Goal: Information Seeking & Learning: Learn about a topic

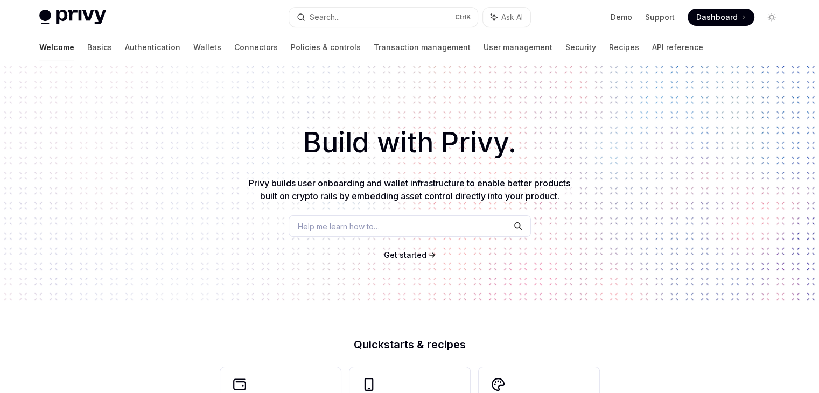
scroll to position [89, 0]
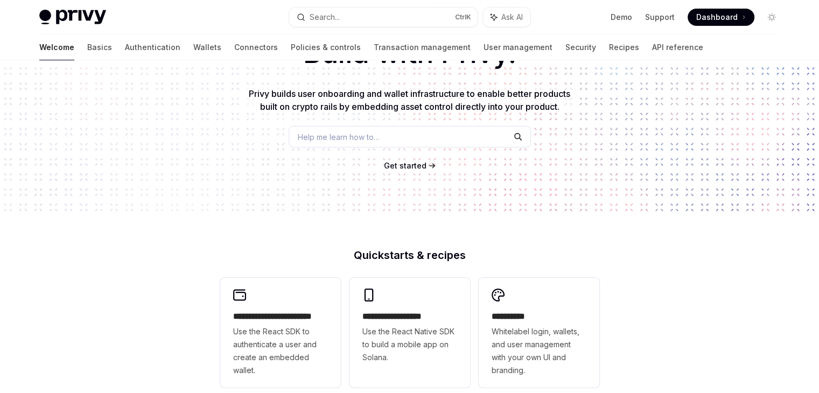
click at [381, 133] on div "Help me learn how to…" at bounding box center [410, 137] width 242 height 22
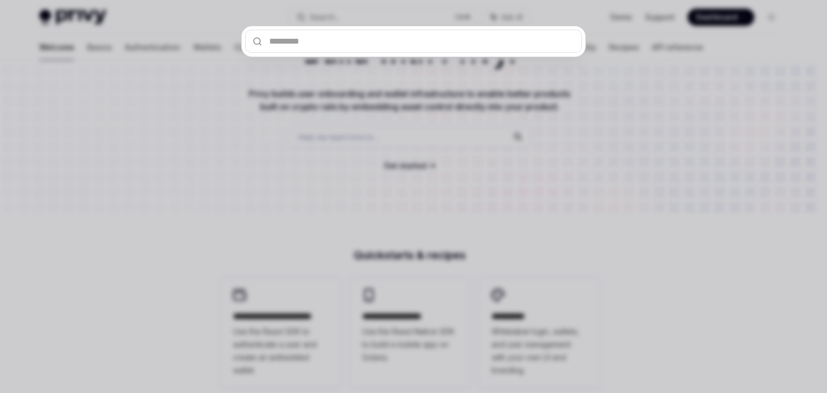
click at [373, 178] on div at bounding box center [413, 196] width 827 height 393
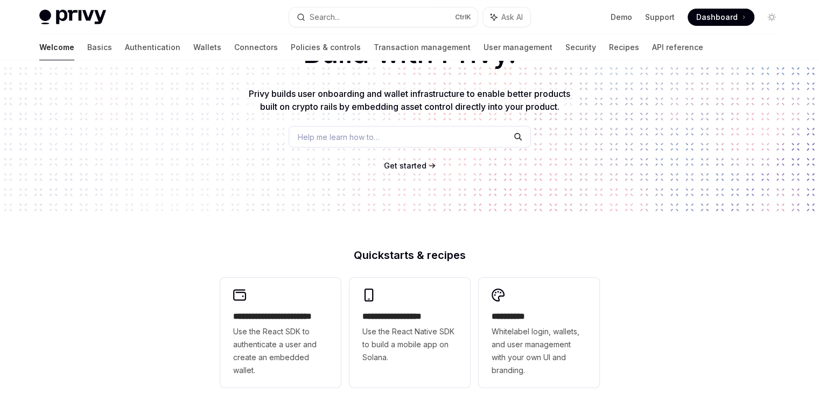
click at [422, 164] on span "Get started" at bounding box center [405, 165] width 43 height 9
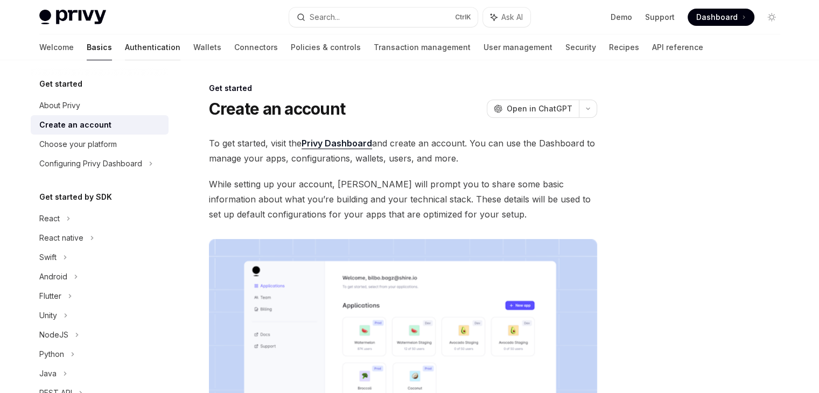
click at [125, 52] on link "Authentication" at bounding box center [152, 47] width 55 height 26
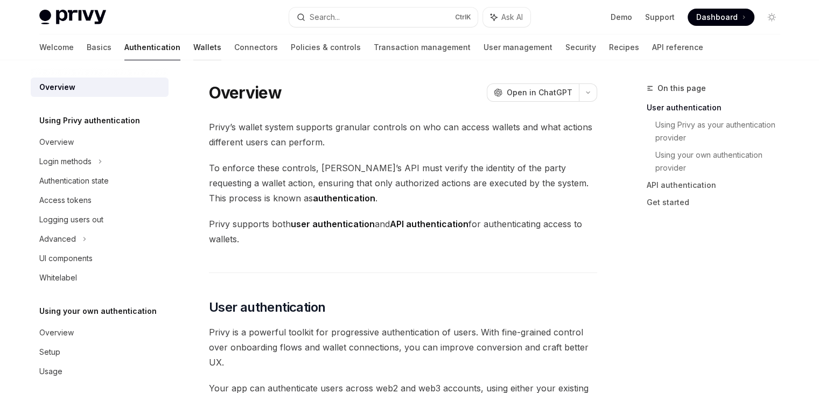
click at [193, 50] on link "Wallets" at bounding box center [207, 47] width 28 height 26
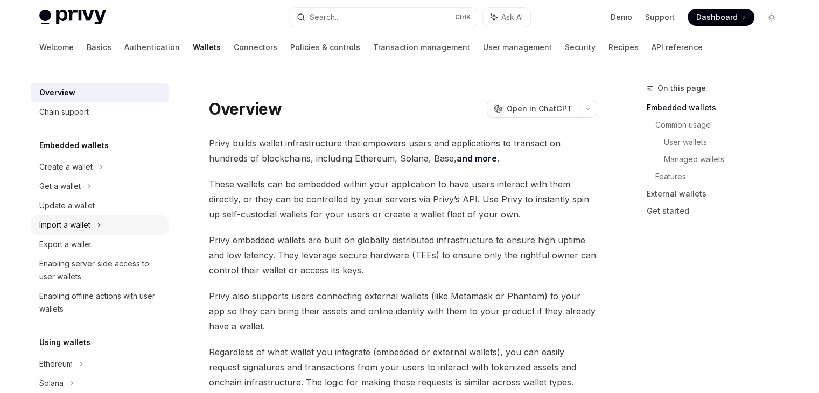
click at [94, 220] on div "Import a wallet" at bounding box center [100, 224] width 138 height 19
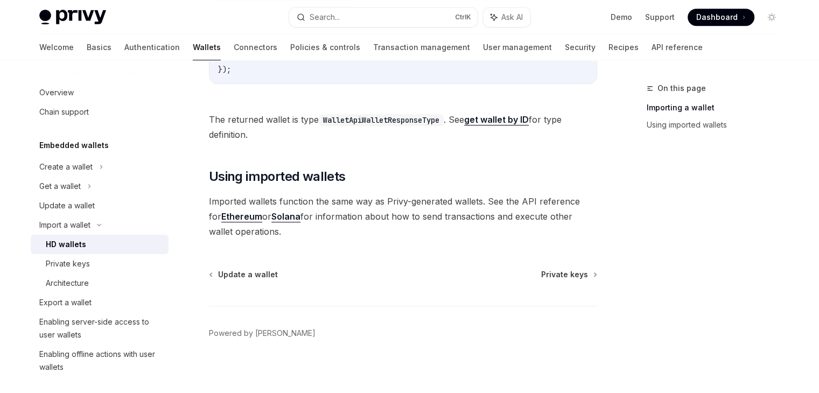
scroll to position [576, 0]
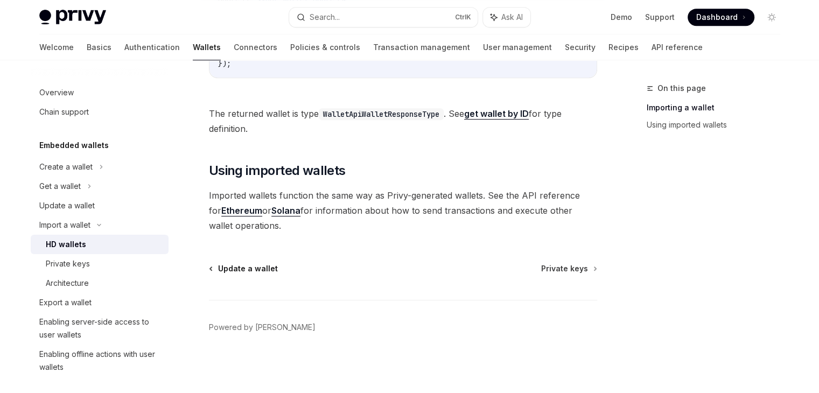
click at [261, 268] on span "Update a wallet" at bounding box center [248, 268] width 60 height 11
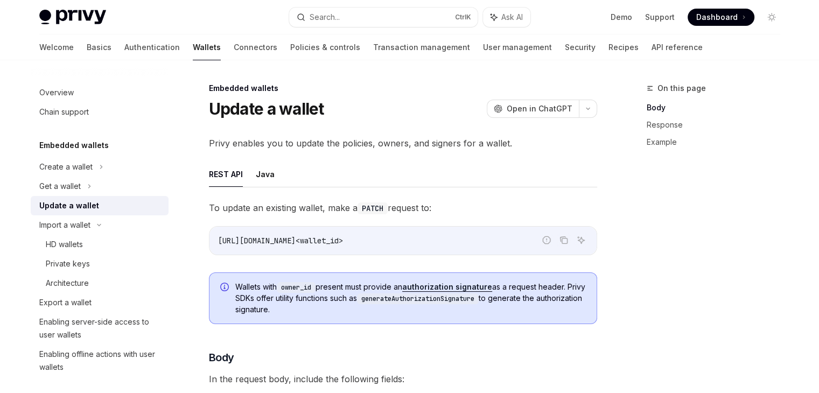
click at [93, 15] on img at bounding box center [72, 17] width 67 height 15
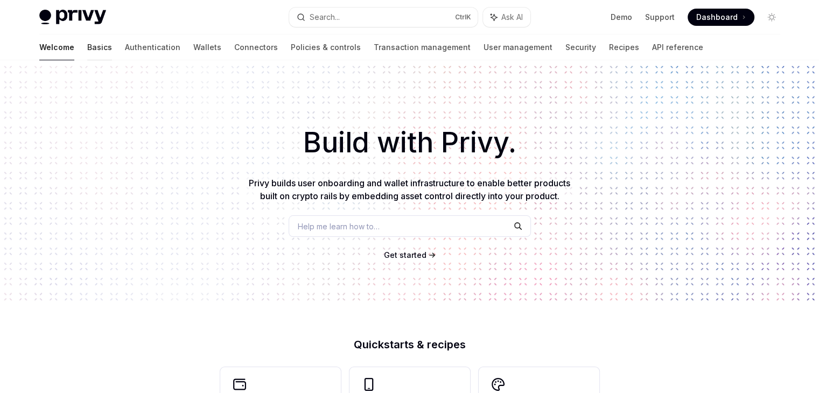
click at [87, 48] on link "Basics" at bounding box center [99, 47] width 25 height 26
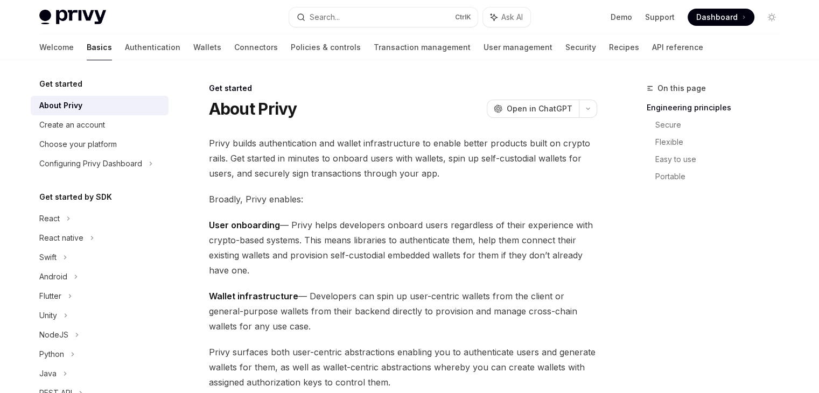
drag, startPoint x: 495, startPoint y: 48, endPoint x: 580, endPoint y: 47, distance: 85.1
click at [495, 47] on div "Welcome Basics Authentication Wallets Connectors Policies & controls Transactio…" at bounding box center [371, 47] width 664 height 26
click at [234, 58] on link "Connectors" at bounding box center [256, 47] width 44 height 26
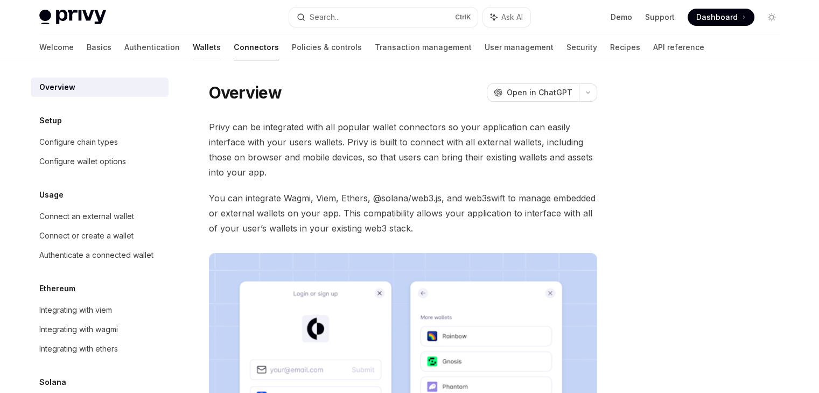
click at [193, 51] on link "Wallets" at bounding box center [207, 47] width 28 height 26
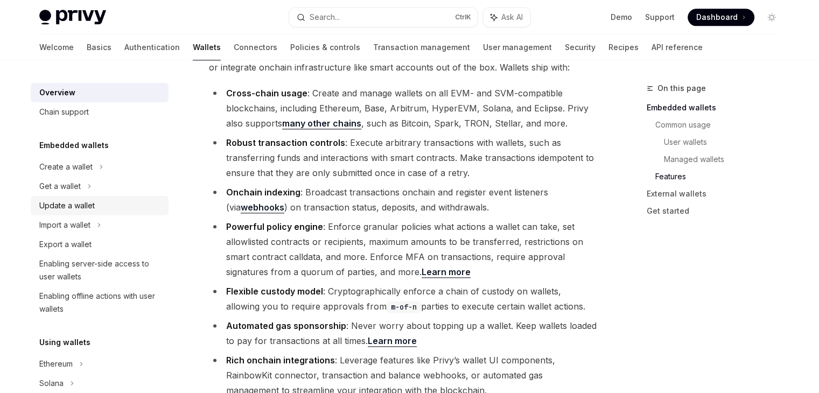
scroll to position [89, 0]
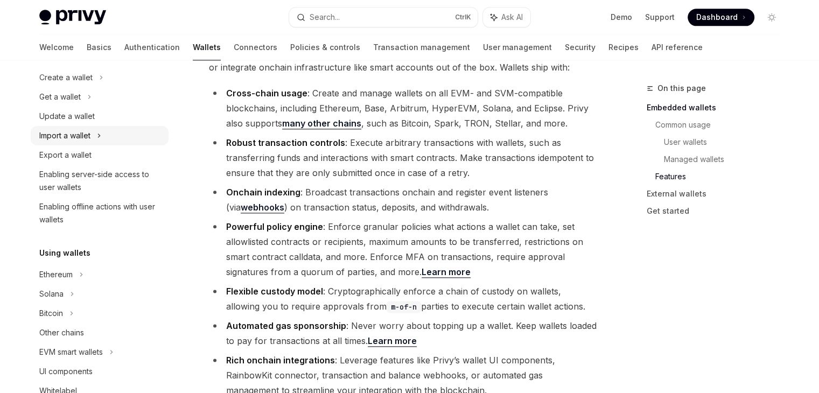
click at [100, 126] on div "Import a wallet" at bounding box center [100, 135] width 138 height 19
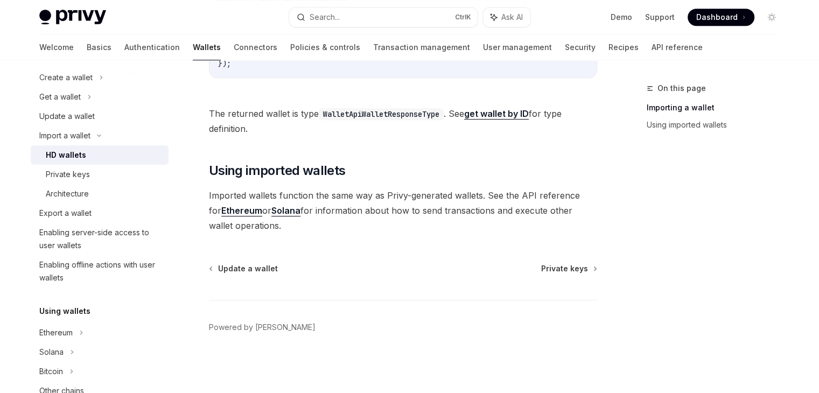
scroll to position [576, 0]
click at [577, 269] on span "Private keys" at bounding box center [564, 268] width 47 height 11
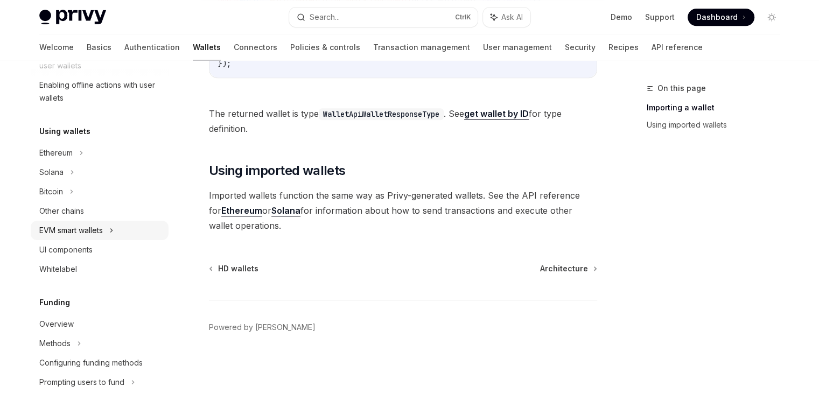
click at [109, 233] on div "EVM smart wallets" at bounding box center [100, 230] width 138 height 19
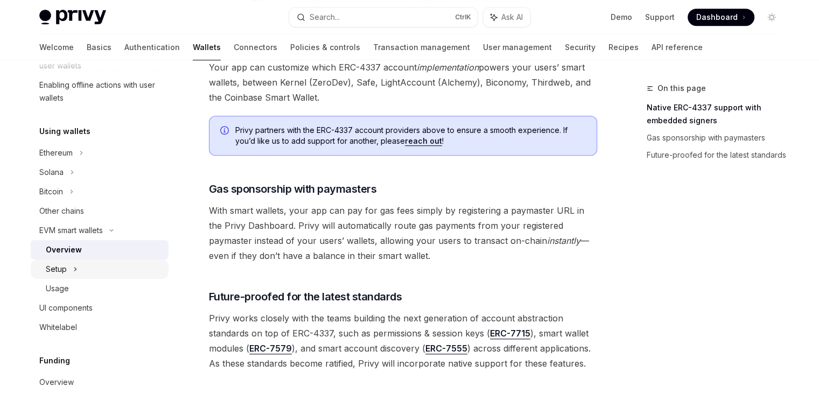
scroll to position [808, 0]
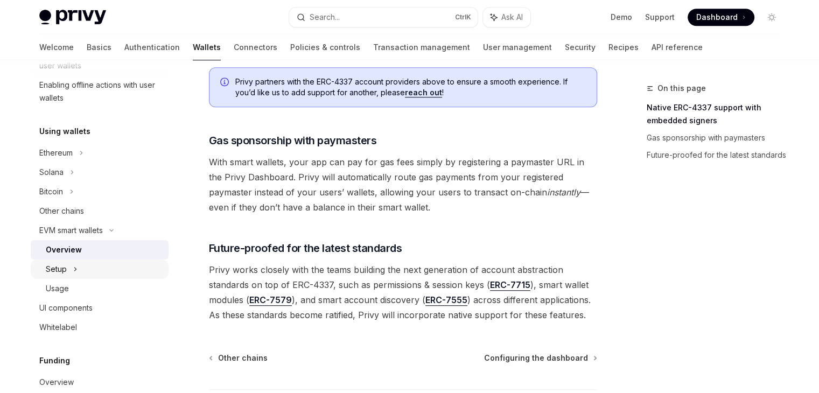
click at [117, 271] on div "Setup" at bounding box center [100, 269] width 138 height 19
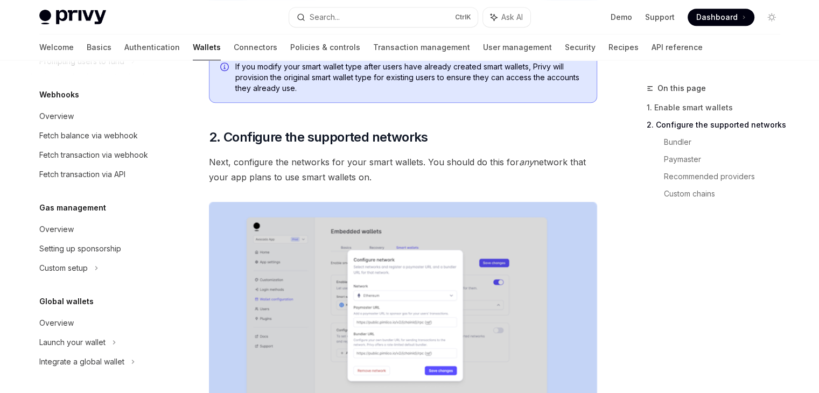
scroll to position [628, 0]
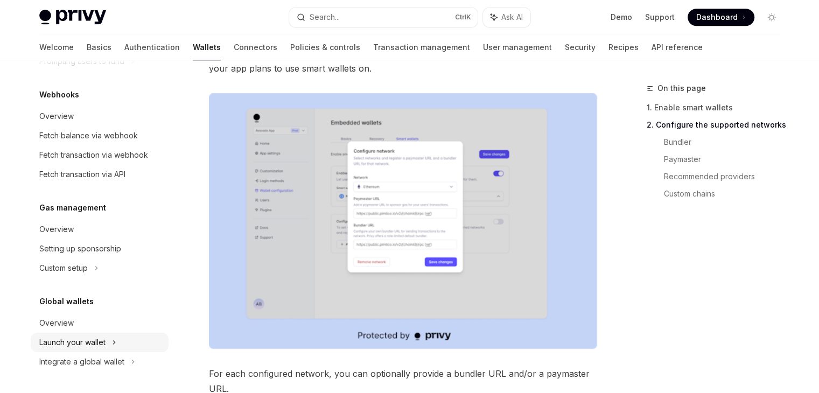
click at [107, 334] on div "Launch your wallet" at bounding box center [100, 342] width 138 height 19
type textarea "*"
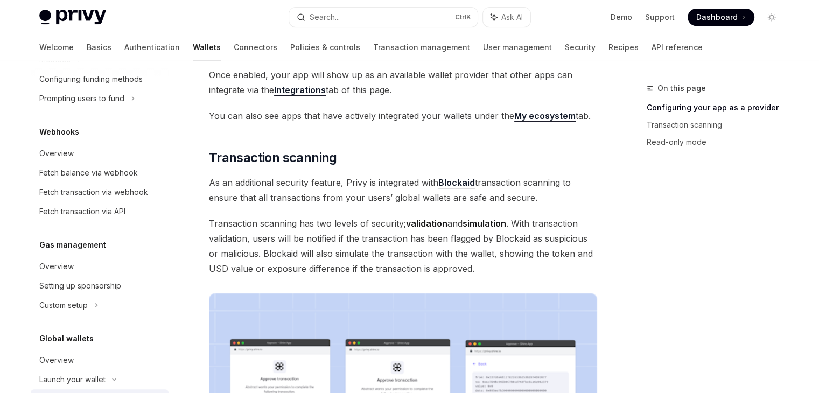
scroll to position [547, 0]
